Goal: Task Accomplishment & Management: Manage account settings

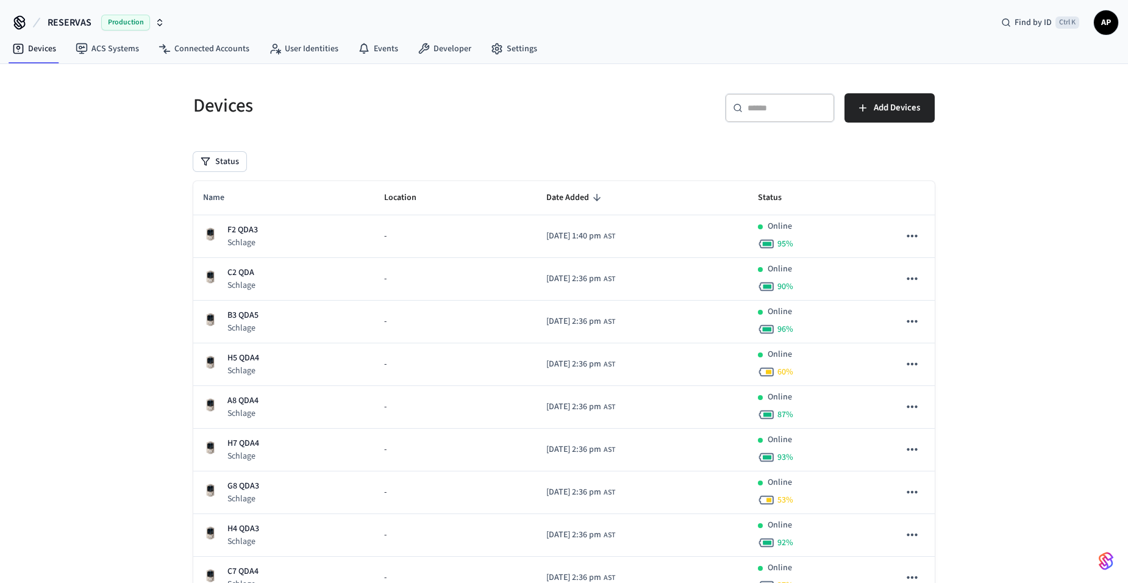
click at [217, 195] on span "Name" at bounding box center [221, 197] width 37 height 19
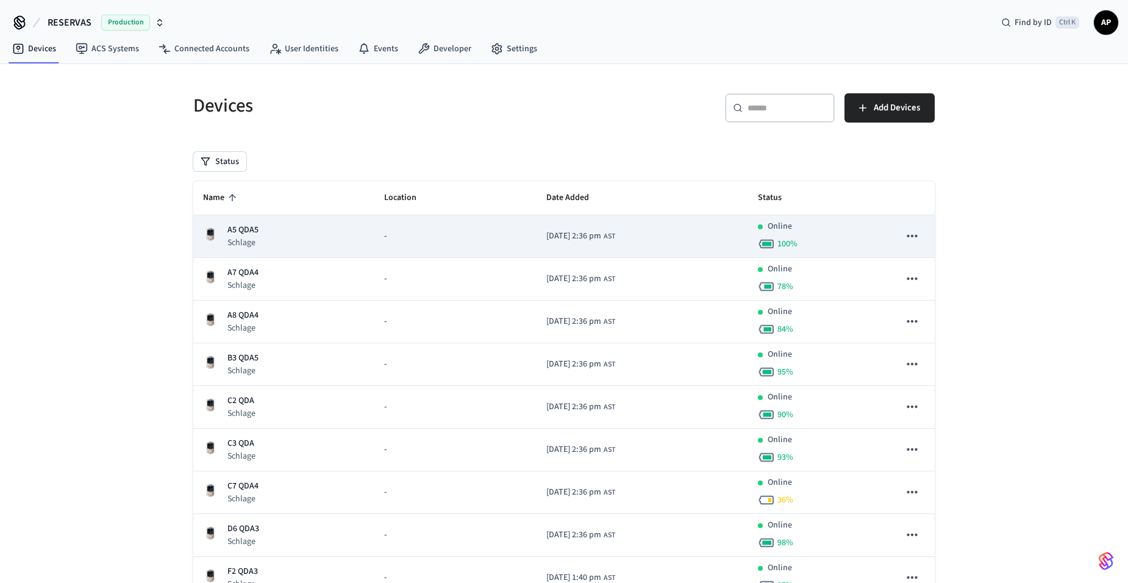
click at [231, 249] on td "A5 QDA5 Schlage" at bounding box center [283, 236] width 181 height 43
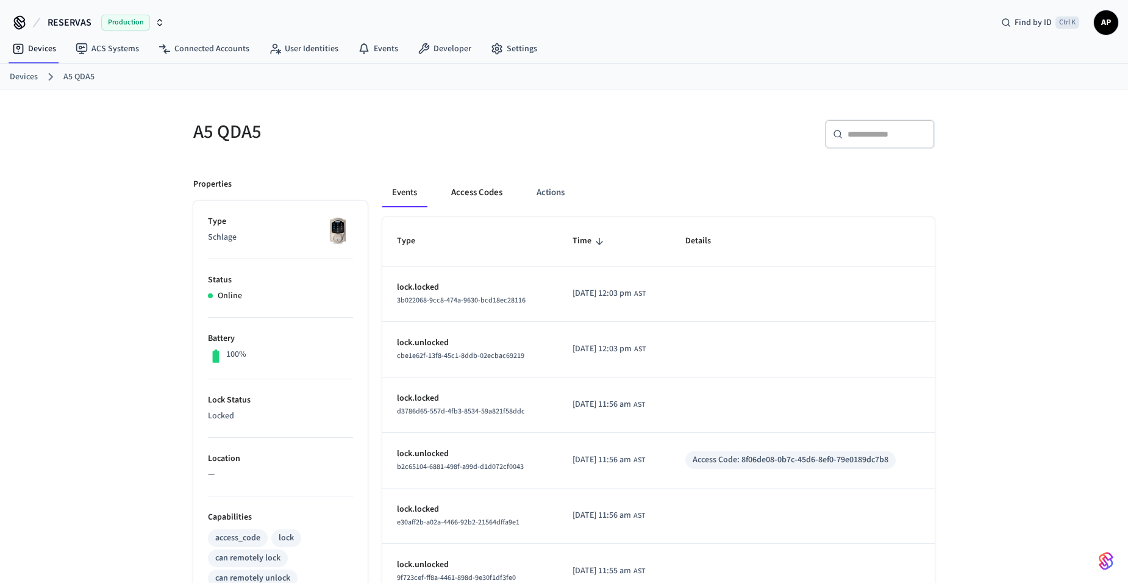
click at [478, 190] on button "Access Codes" at bounding box center [476, 192] width 71 height 29
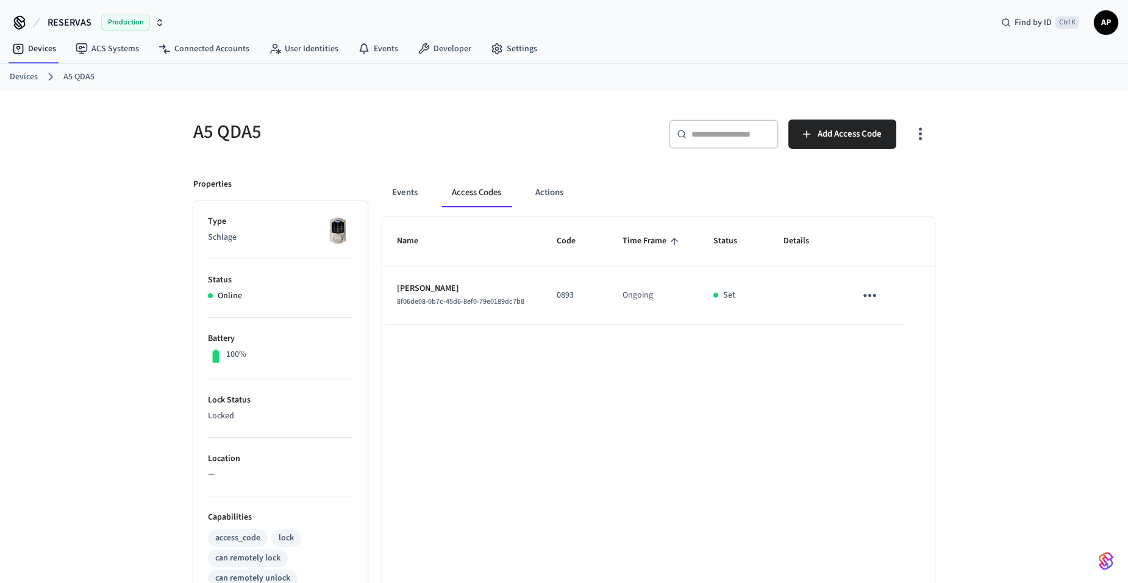
drag, startPoint x: 857, startPoint y: 287, endPoint x: 866, endPoint y: 288, distance: 9.2
click at [857, 287] on td "sticky table" at bounding box center [873, 295] width 65 height 59
click at [868, 289] on icon "sticky table" at bounding box center [869, 295] width 19 height 19
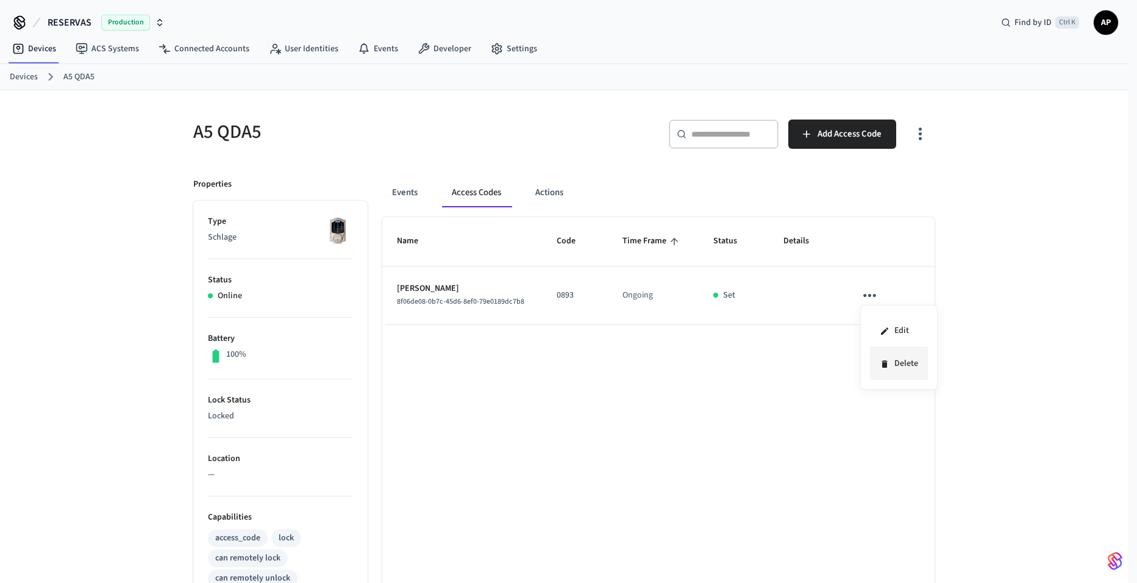
click at [900, 370] on li "Delete" at bounding box center [899, 364] width 58 height 32
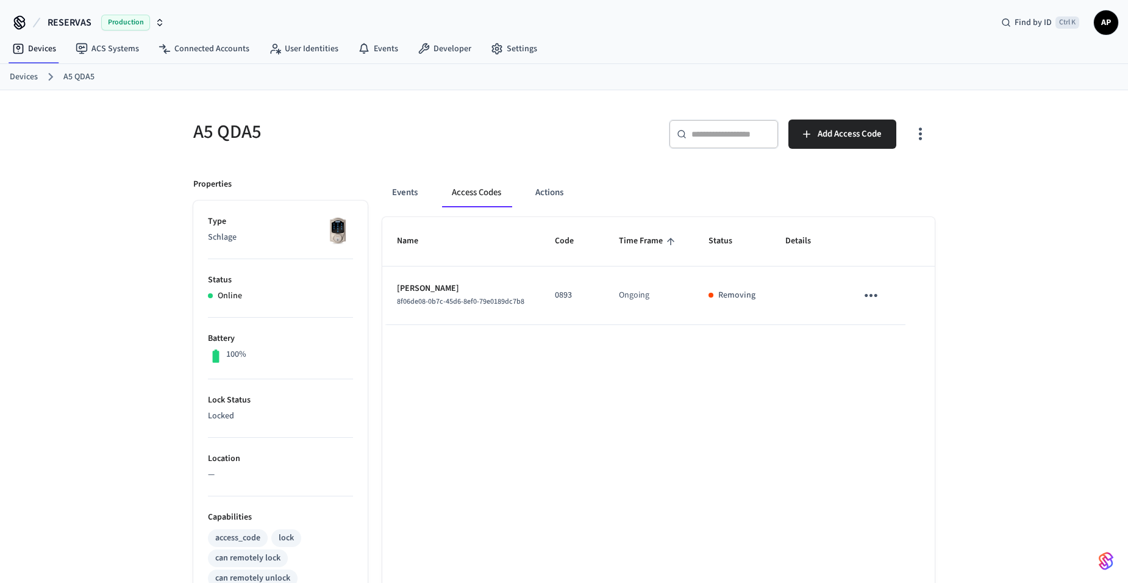
click at [24, 73] on link "Devices" at bounding box center [24, 77] width 28 height 13
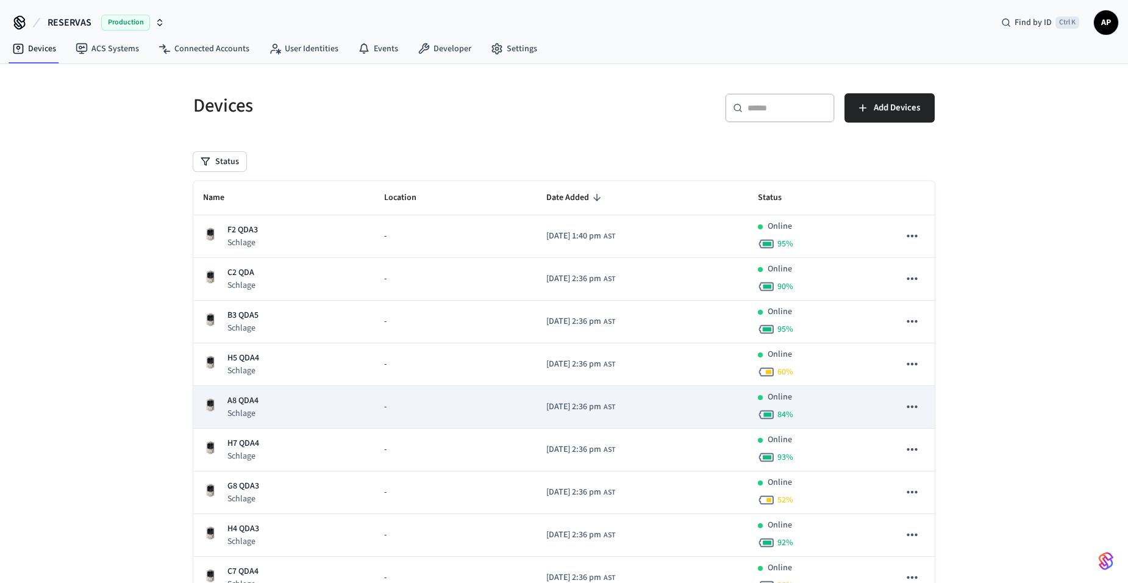
click at [238, 404] on p "A8 QDA4" at bounding box center [242, 401] width 31 height 13
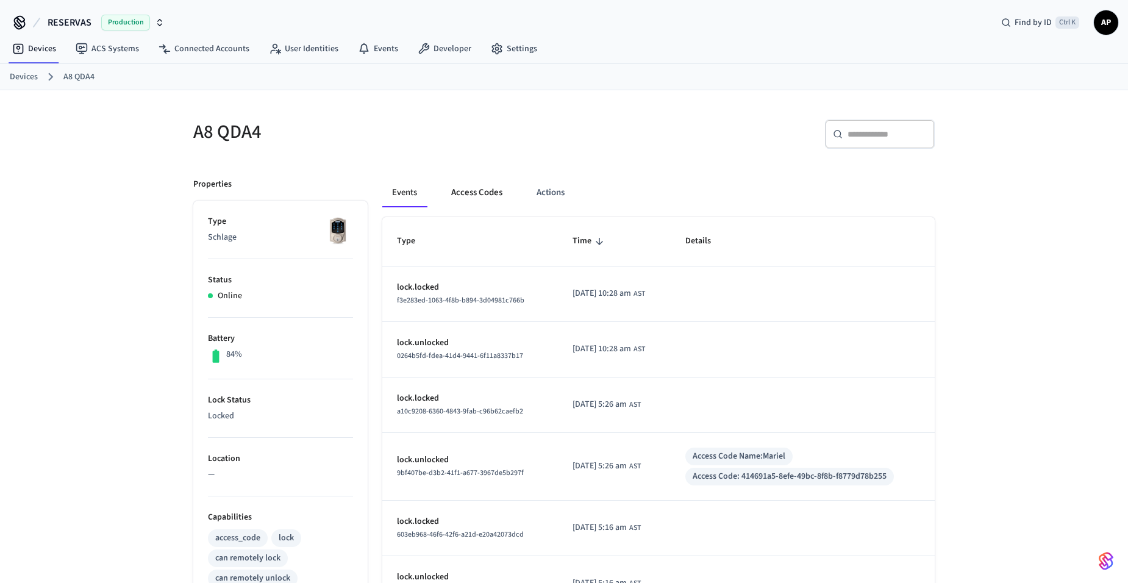
click at [466, 195] on button "Access Codes" at bounding box center [476, 192] width 71 height 29
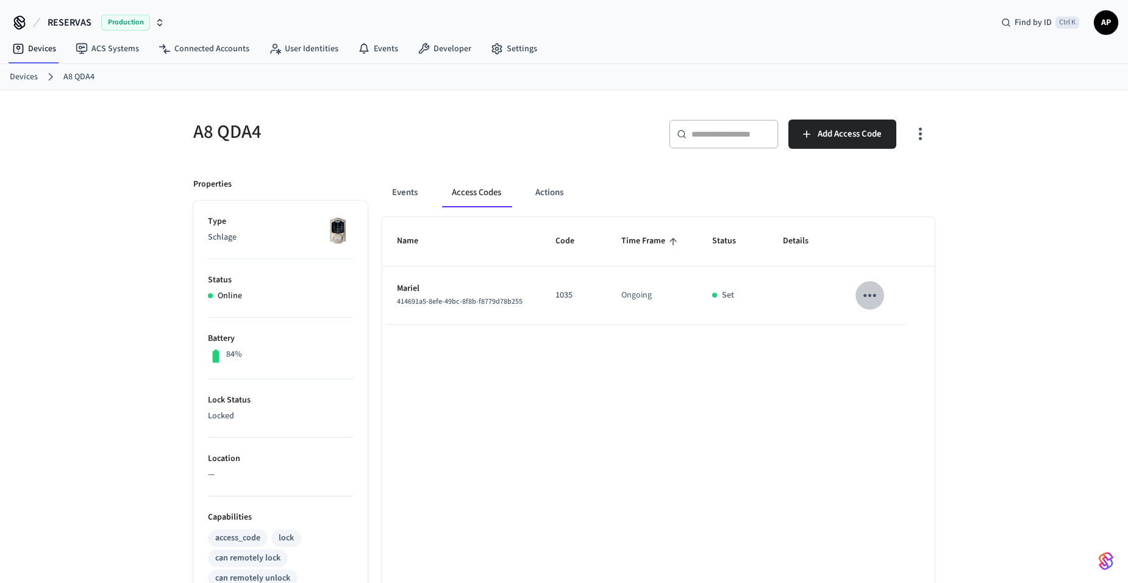
click at [873, 293] on icon "sticky table" at bounding box center [869, 295] width 19 height 19
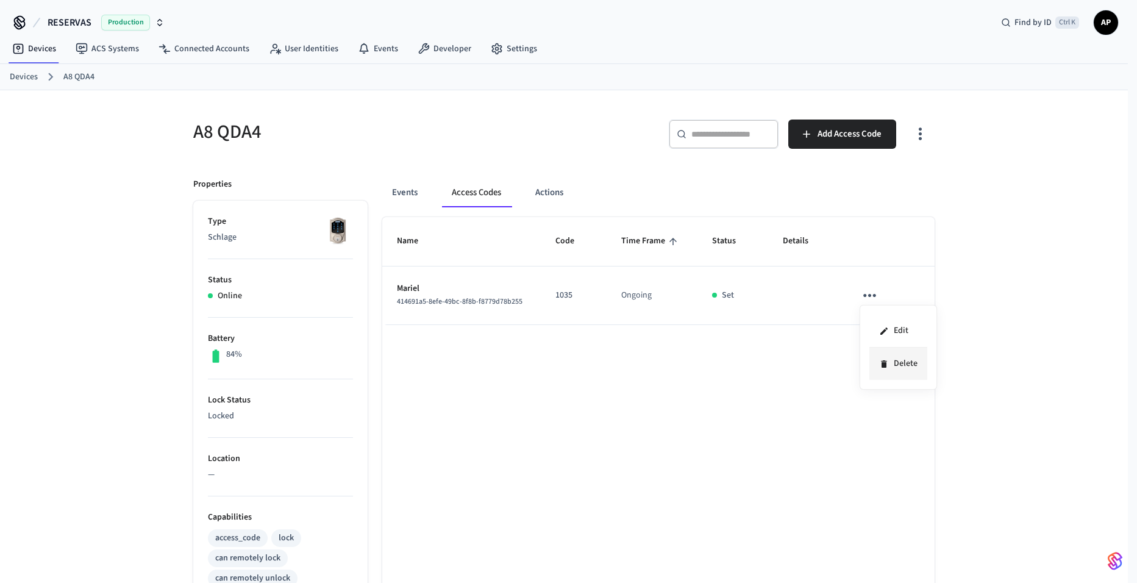
click at [880, 357] on li "Delete" at bounding box center [899, 364] width 58 height 32
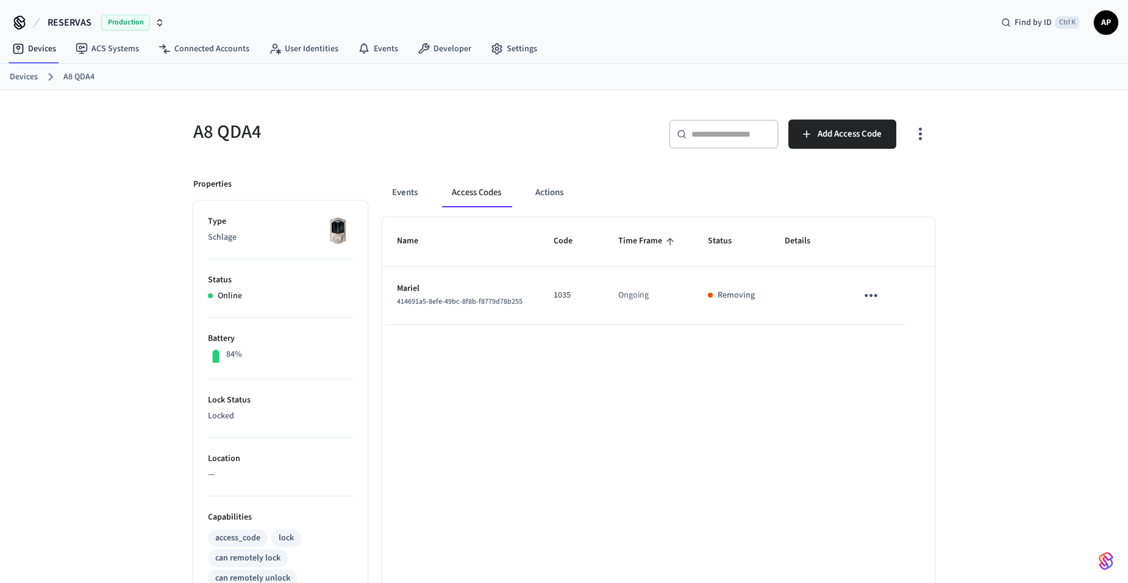
click at [26, 74] on link "Devices" at bounding box center [24, 77] width 28 height 13
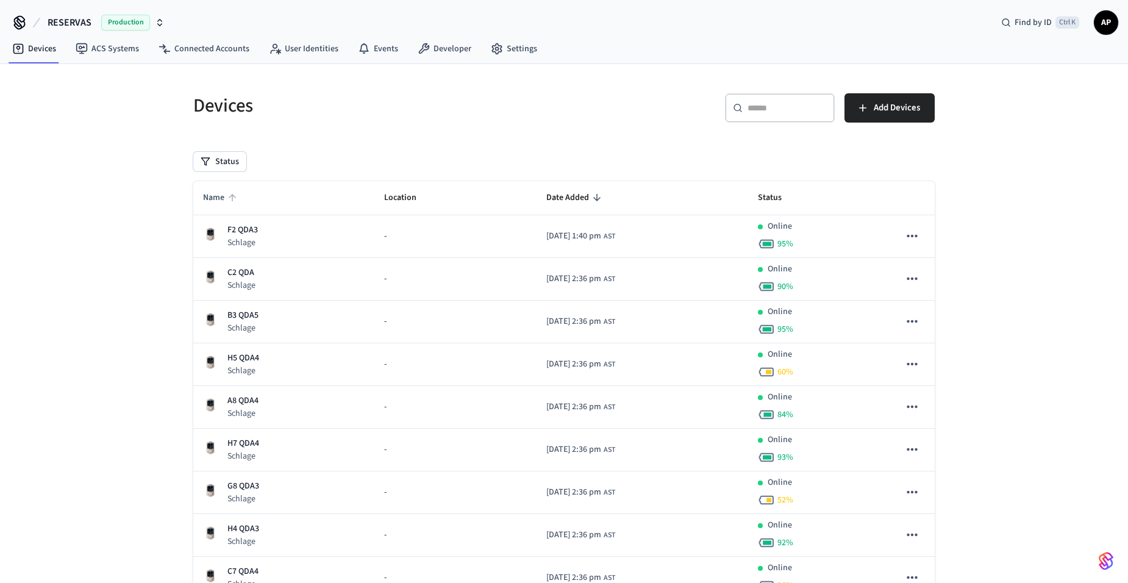
click at [226, 194] on span "Name" at bounding box center [221, 197] width 37 height 19
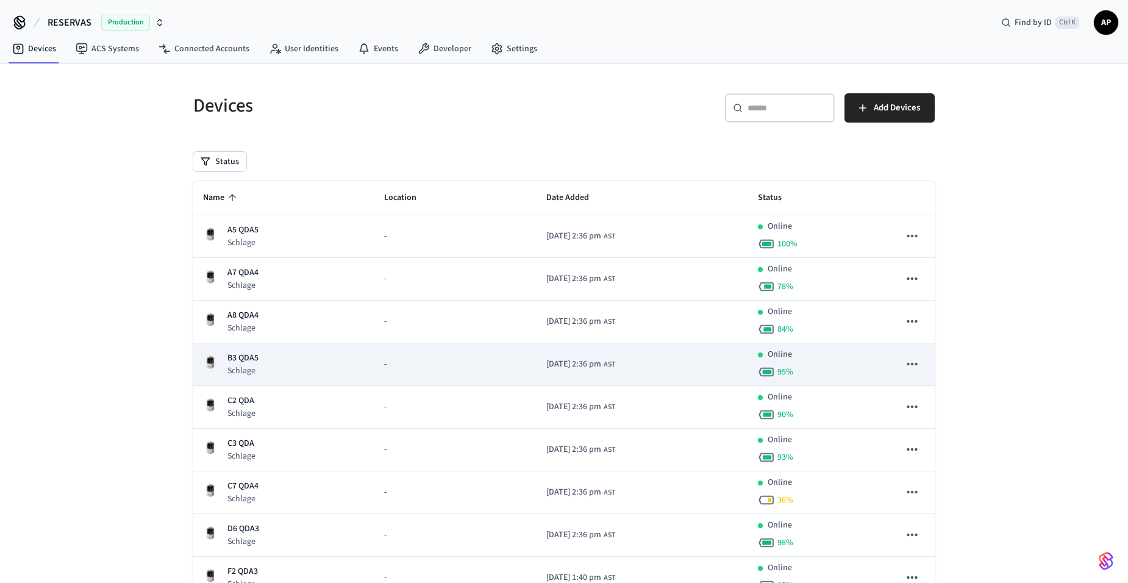
click at [265, 362] on div "B3 QDA5 Schlage" at bounding box center [284, 364] width 162 height 25
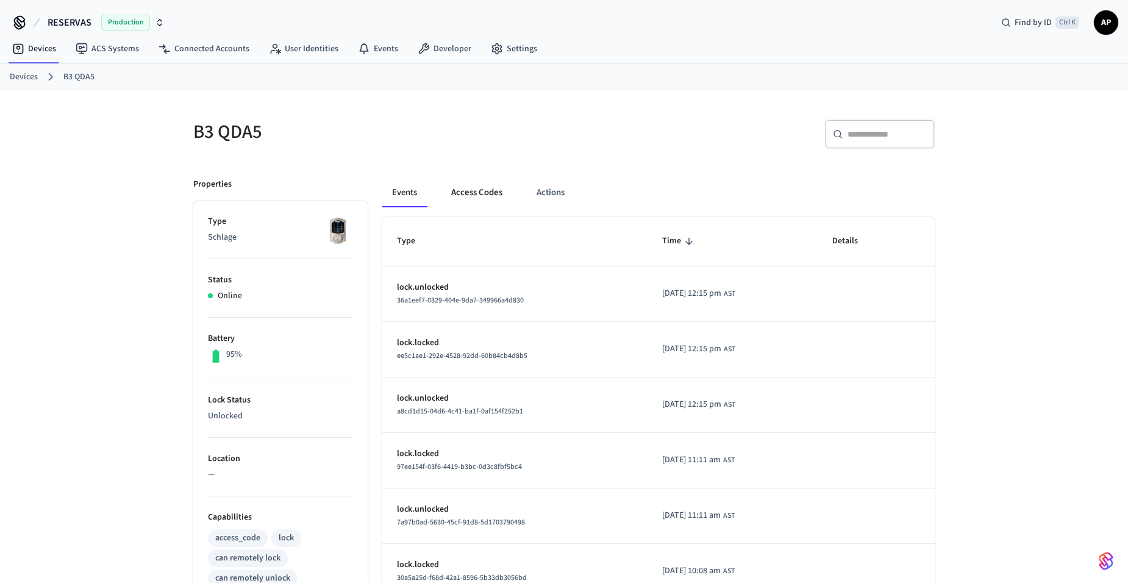
click at [473, 197] on button "Access Codes" at bounding box center [476, 192] width 71 height 29
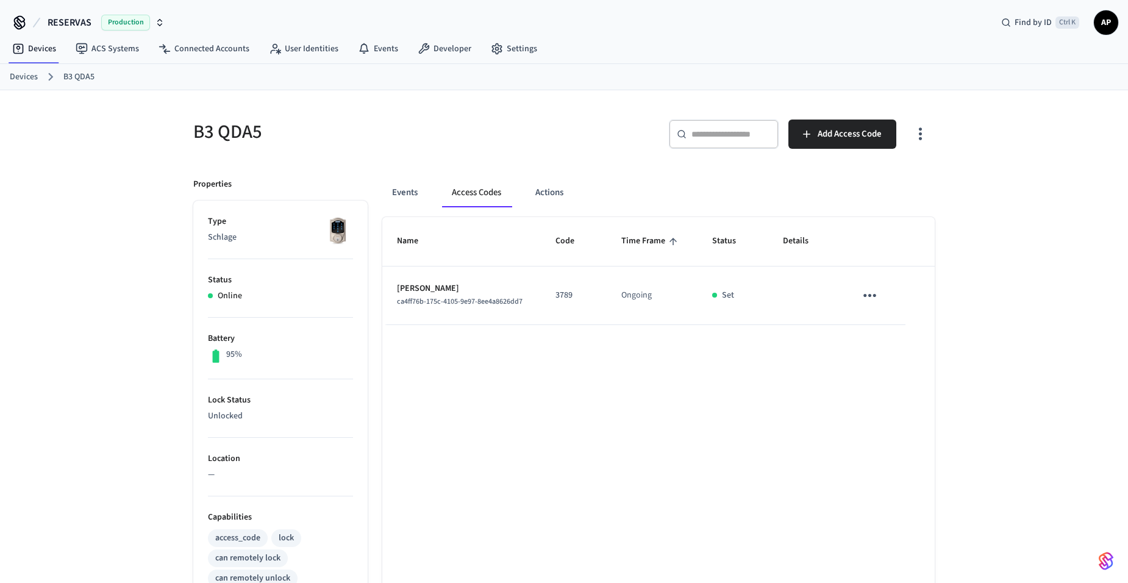
click at [873, 298] on icon "sticky table" at bounding box center [869, 295] width 19 height 19
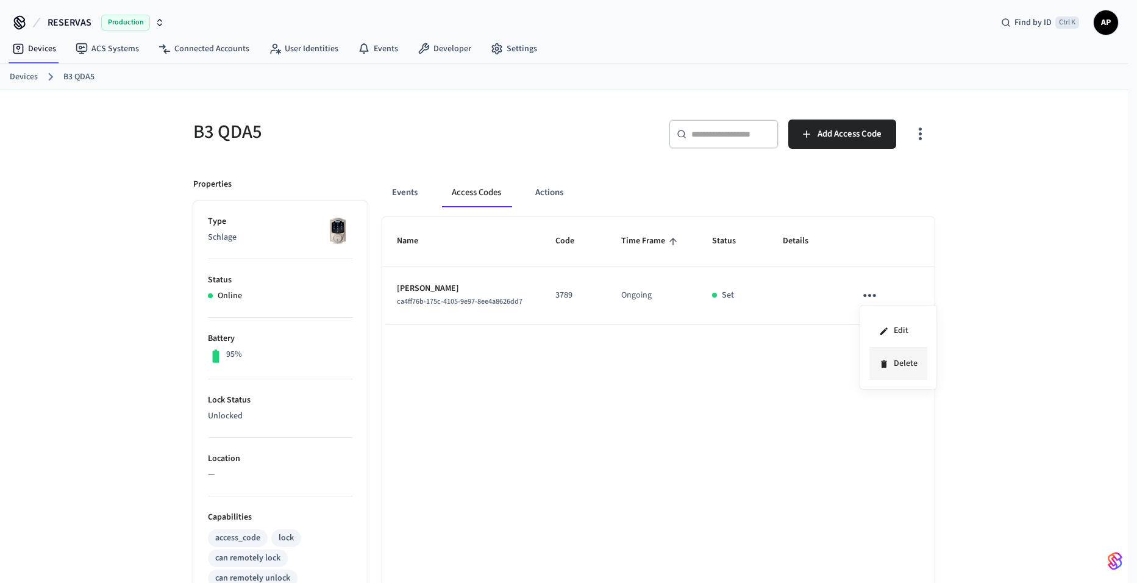
click at [887, 357] on li "Delete" at bounding box center [899, 364] width 58 height 32
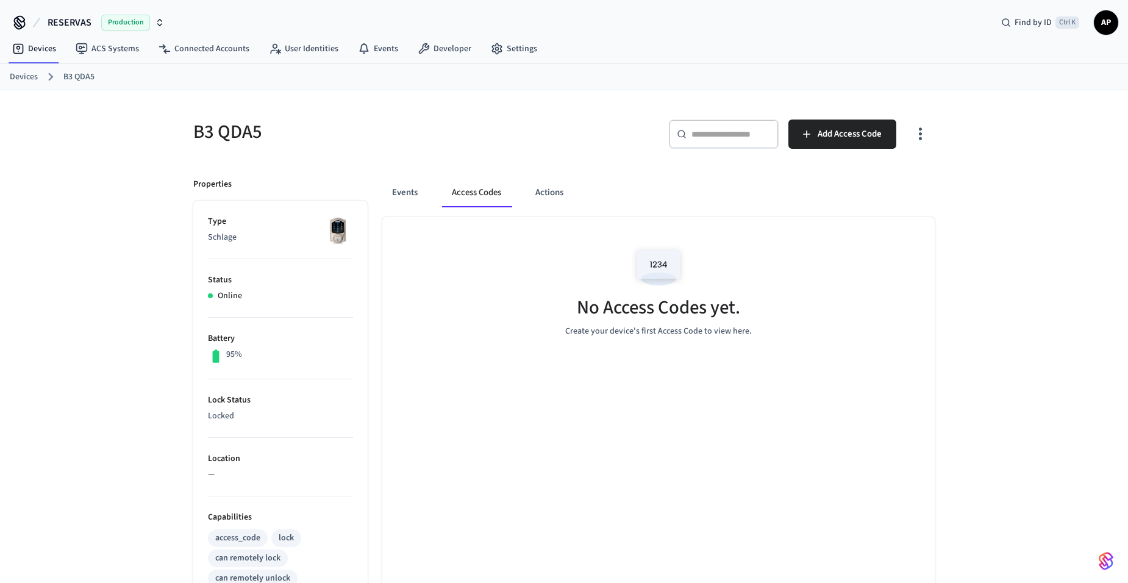
click at [32, 77] on link "Devices" at bounding box center [24, 77] width 28 height 13
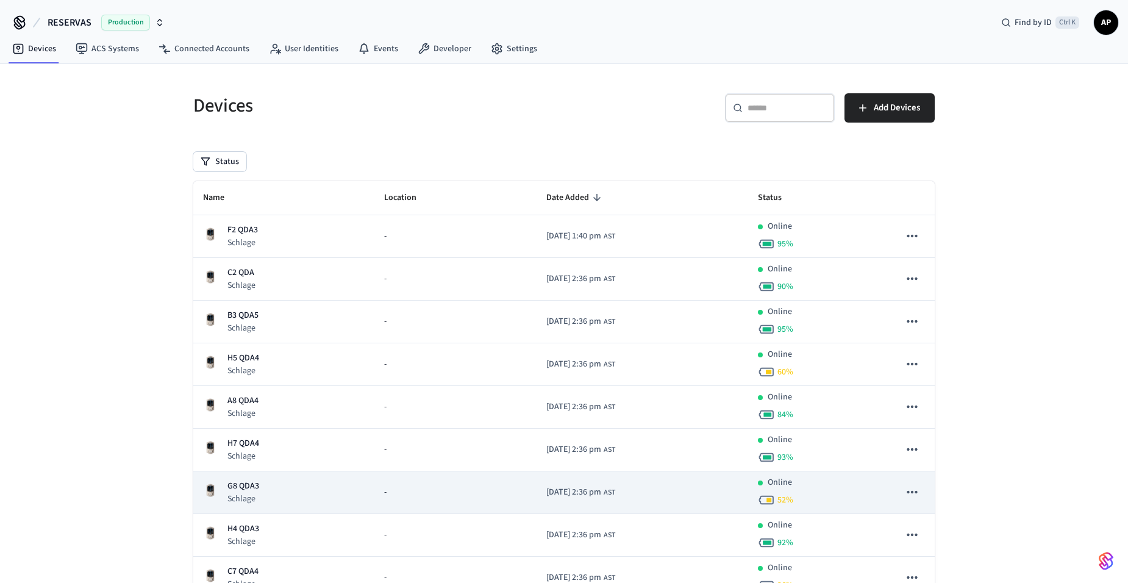
click at [259, 489] on div "G8 QDA3 Schlage" at bounding box center [284, 492] width 162 height 25
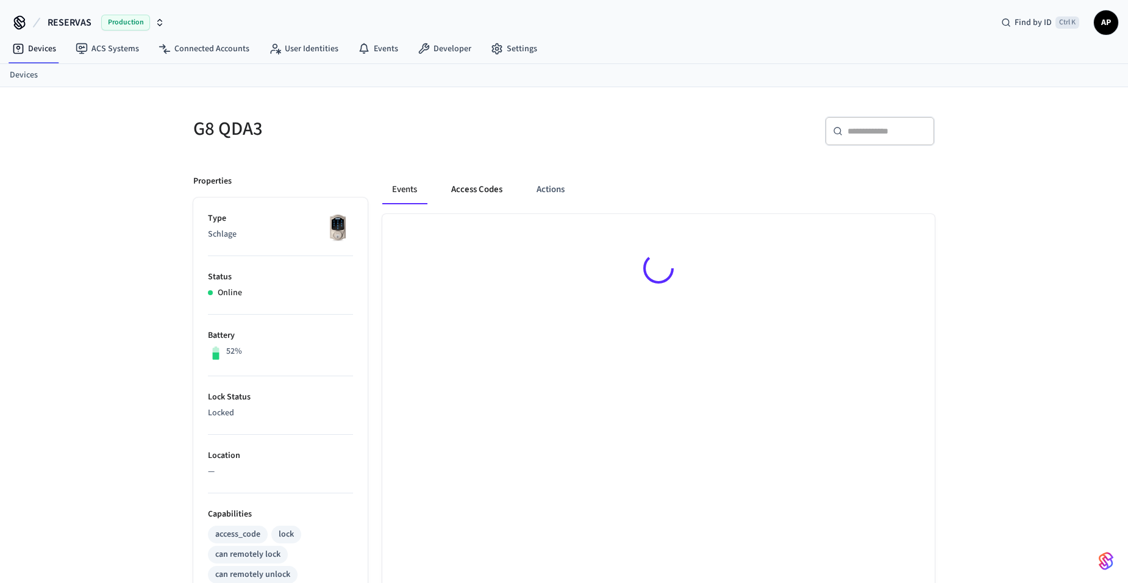
click at [472, 187] on button "Access Codes" at bounding box center [476, 189] width 71 height 29
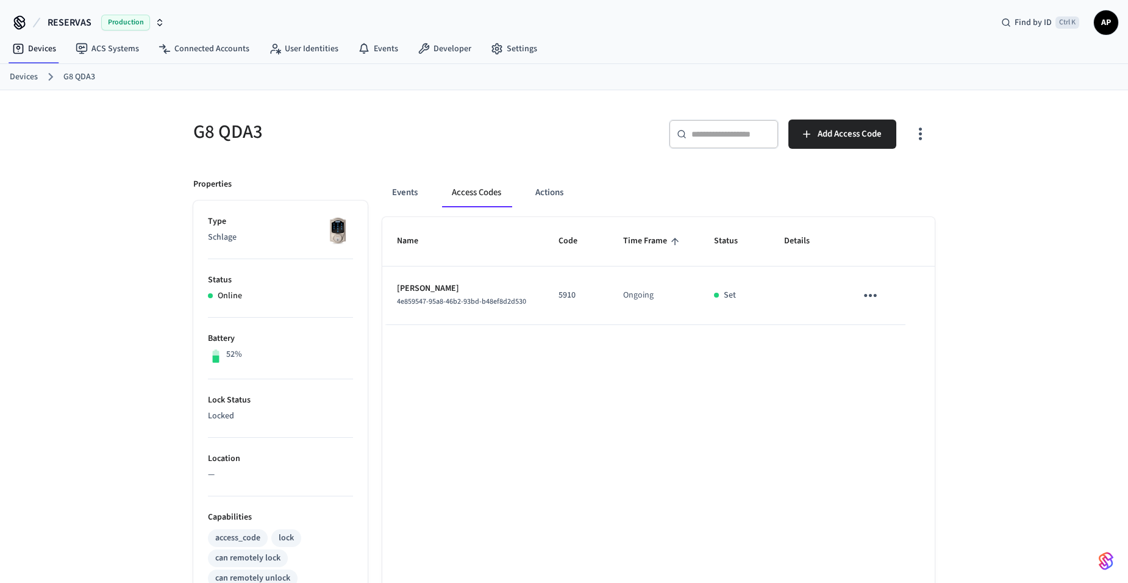
click at [865, 293] on icon "sticky table" at bounding box center [870, 295] width 19 height 19
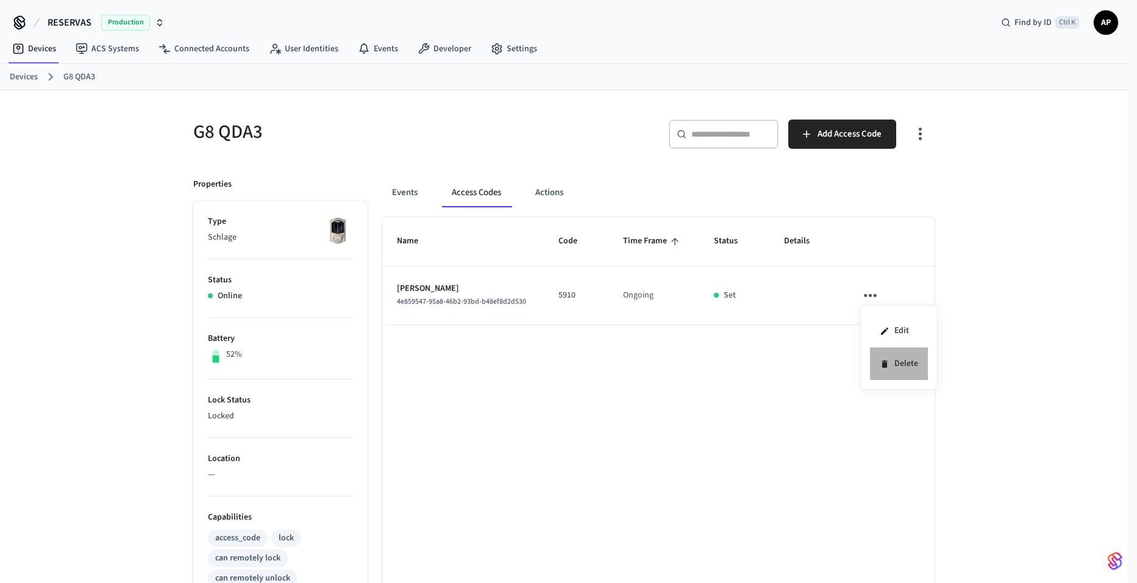
click at [891, 355] on li "Delete" at bounding box center [899, 364] width 58 height 32
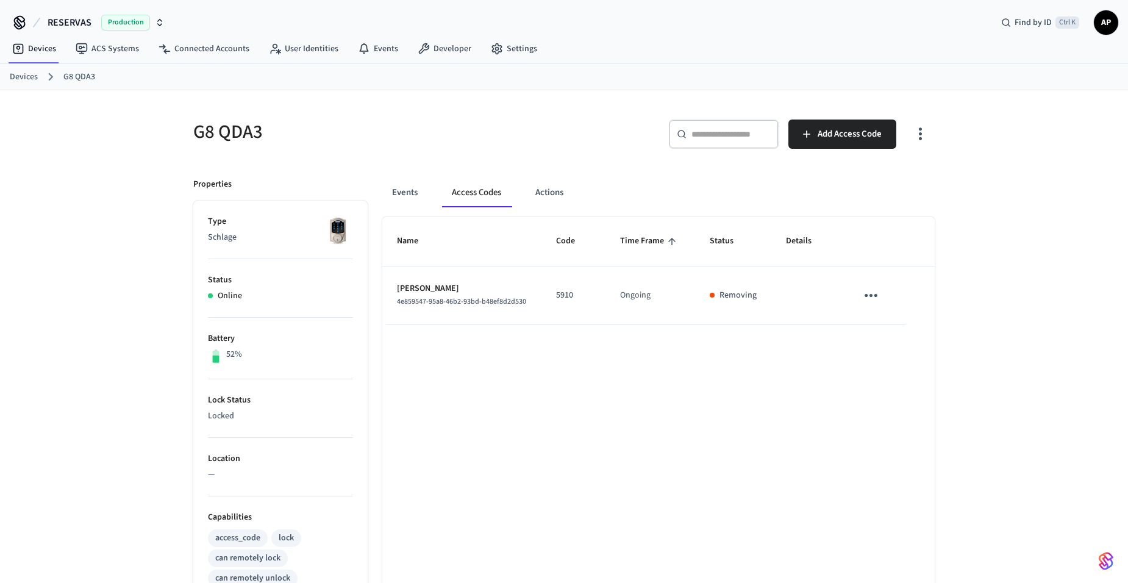
click at [26, 78] on link "Devices" at bounding box center [24, 77] width 28 height 13
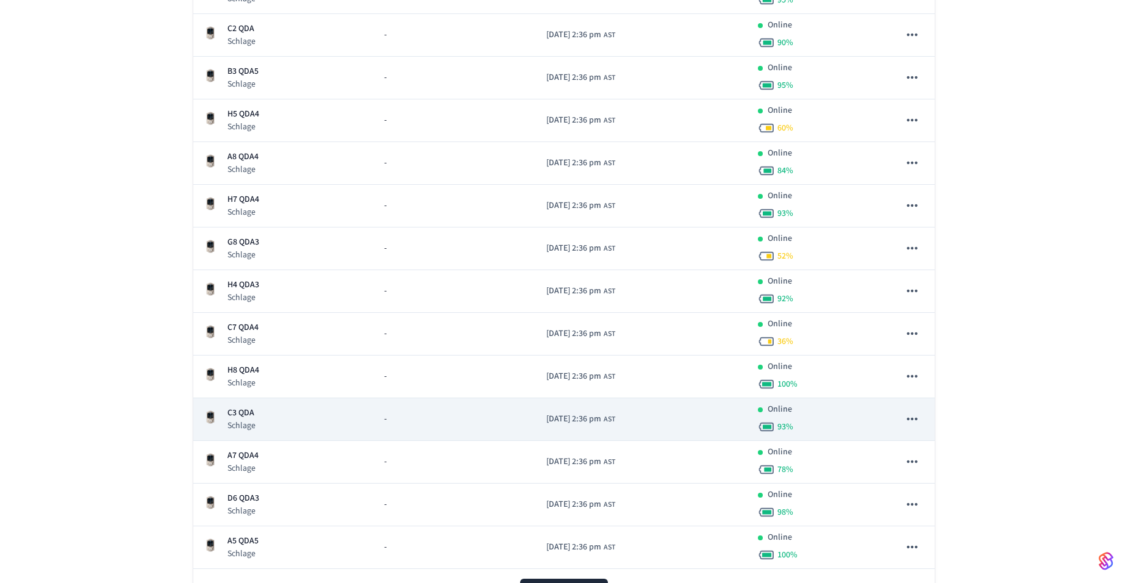
scroll to position [306, 0]
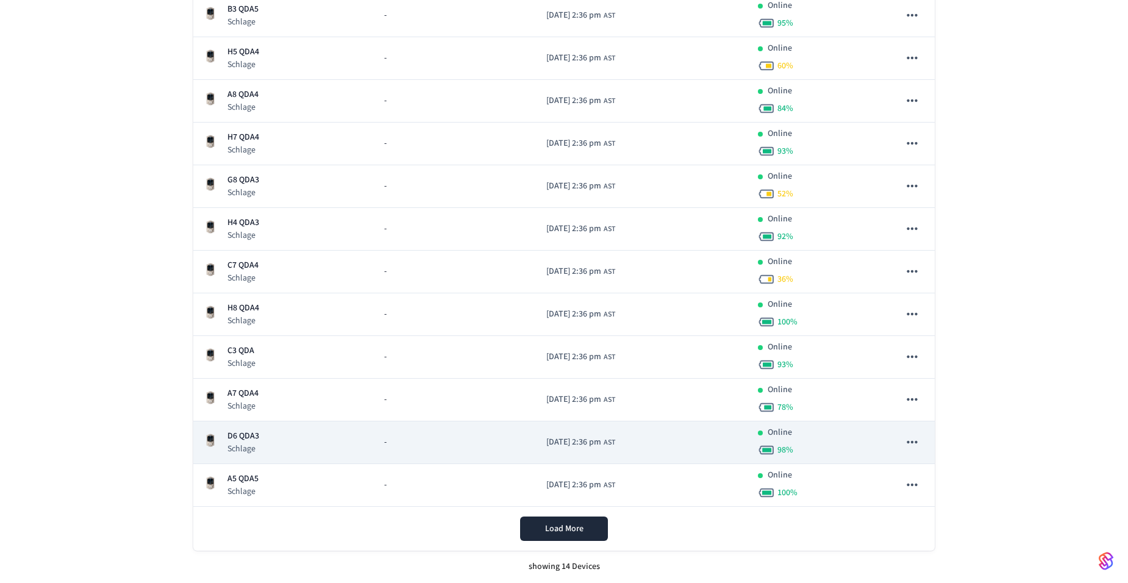
click at [268, 447] on div "D6 QDA3 Schlage" at bounding box center [284, 442] width 162 height 25
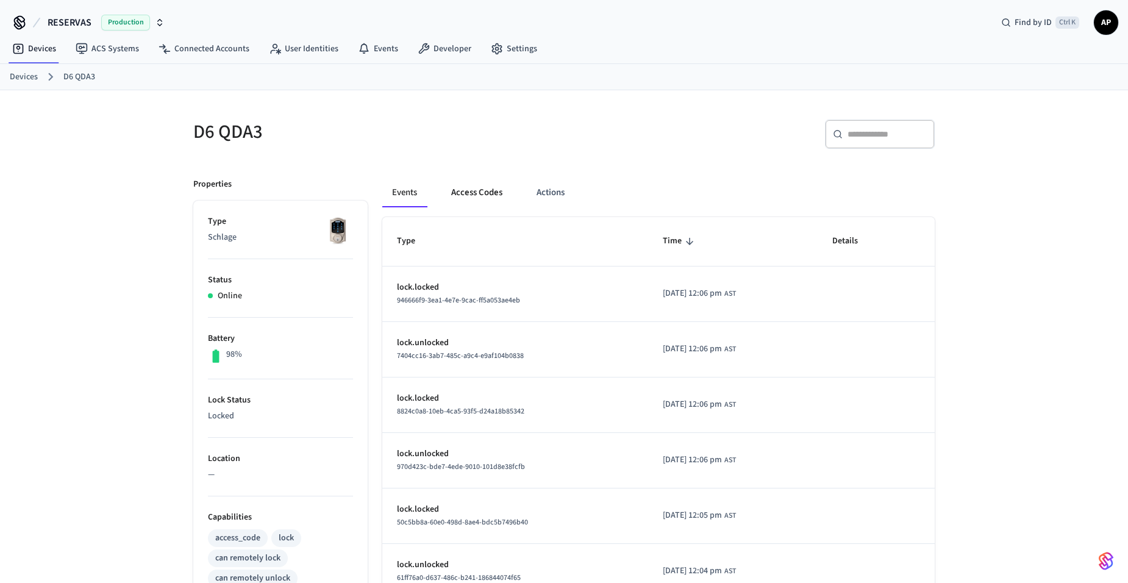
click at [476, 197] on button "Access Codes" at bounding box center [476, 192] width 71 height 29
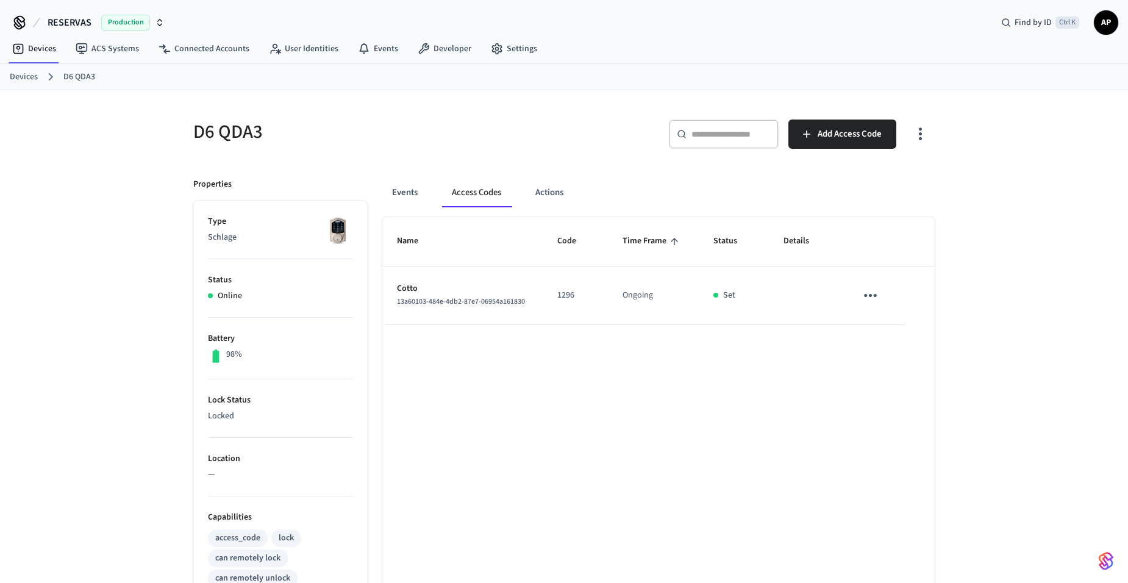
click at [873, 291] on icon "sticky table" at bounding box center [870, 295] width 19 height 19
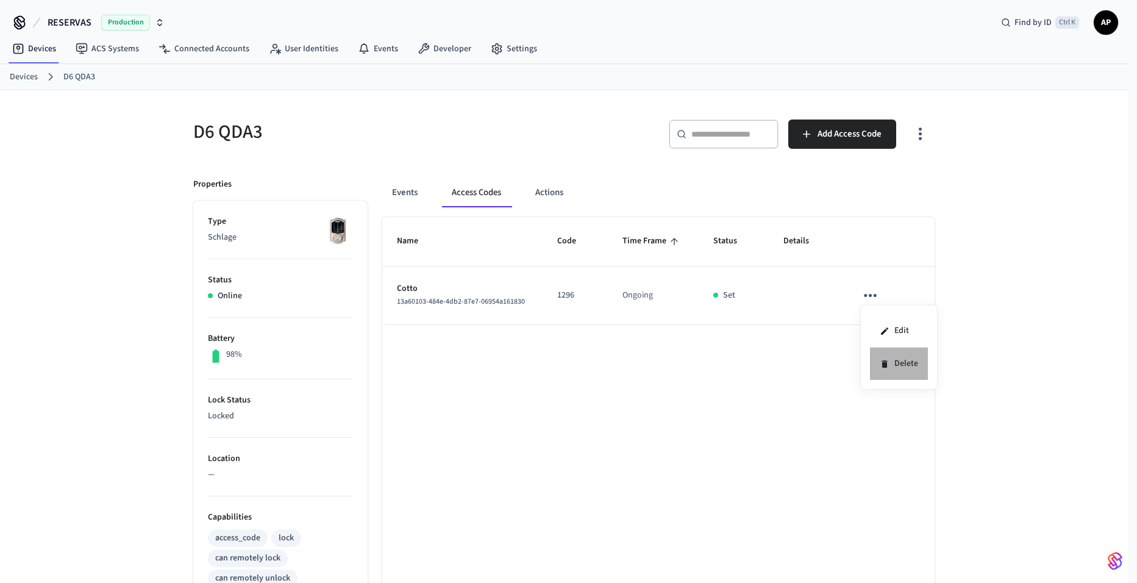
click at [881, 368] on icon at bounding box center [885, 364] width 10 height 10
